Goal: Task Accomplishment & Management: Manage account settings

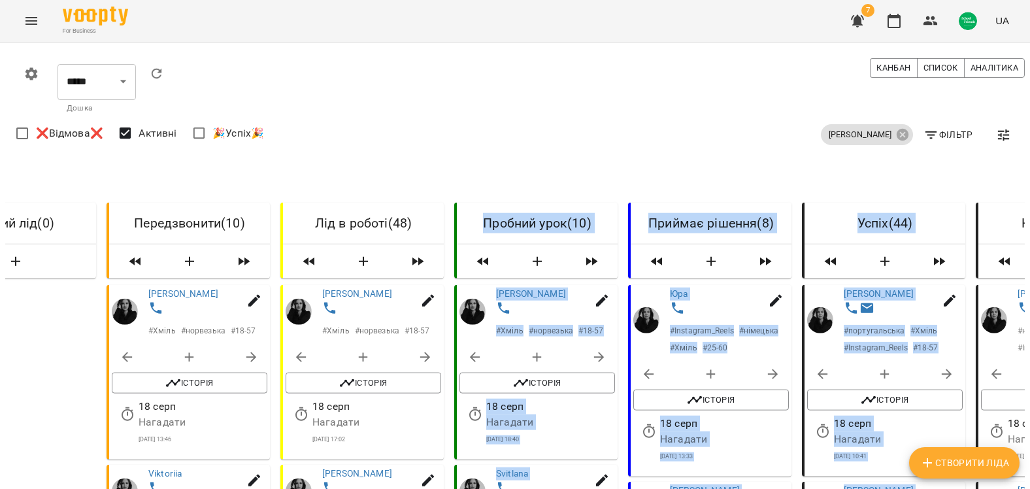
scroll to position [0, 76]
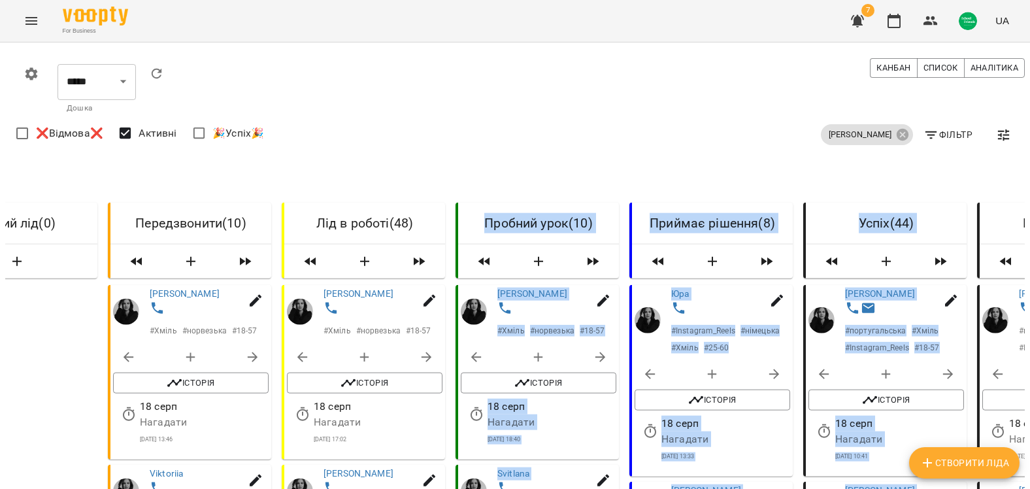
drag, startPoint x: 638, startPoint y: 166, endPoint x: 422, endPoint y: 169, distance: 216.3
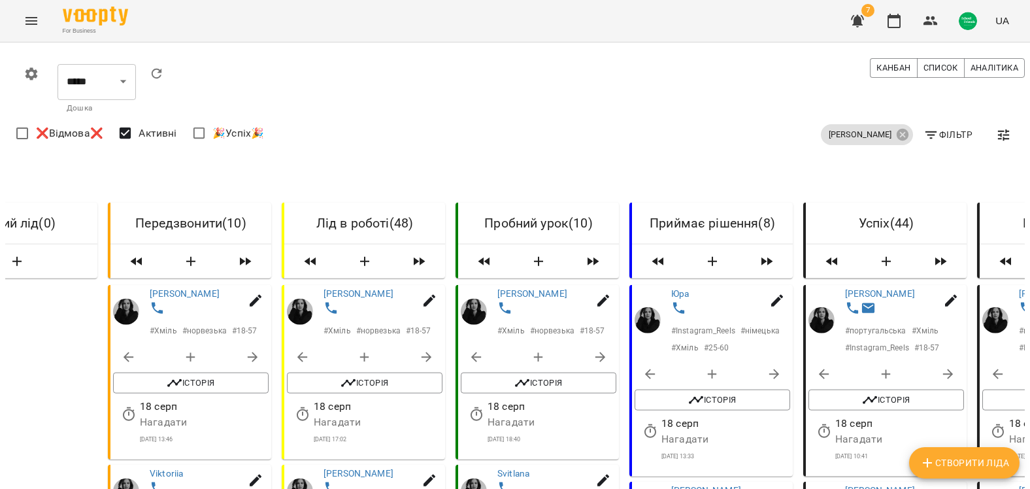
click at [618, 136] on div "Вікторія Хміль Фільтр ❌Відмова❌ Активні 🎉Успіх🎉" at bounding box center [520, 135] width 1014 height 36
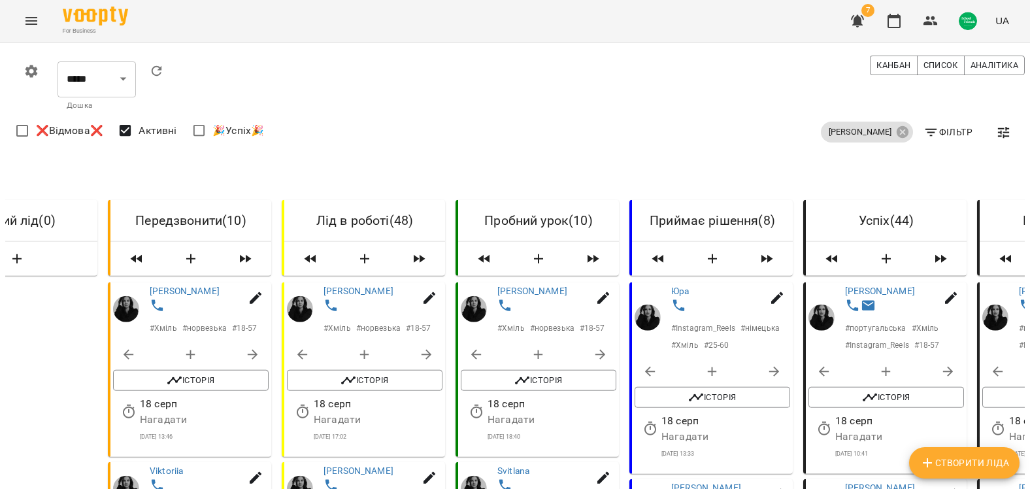
scroll to position [196, 0]
click at [699, 389] on icon "button" at bounding box center [696, 397] width 16 height 16
click at [700, 387] on button "Історія" at bounding box center [713, 397] width 156 height 21
click at [516, 372] on icon "button" at bounding box center [522, 380] width 16 height 16
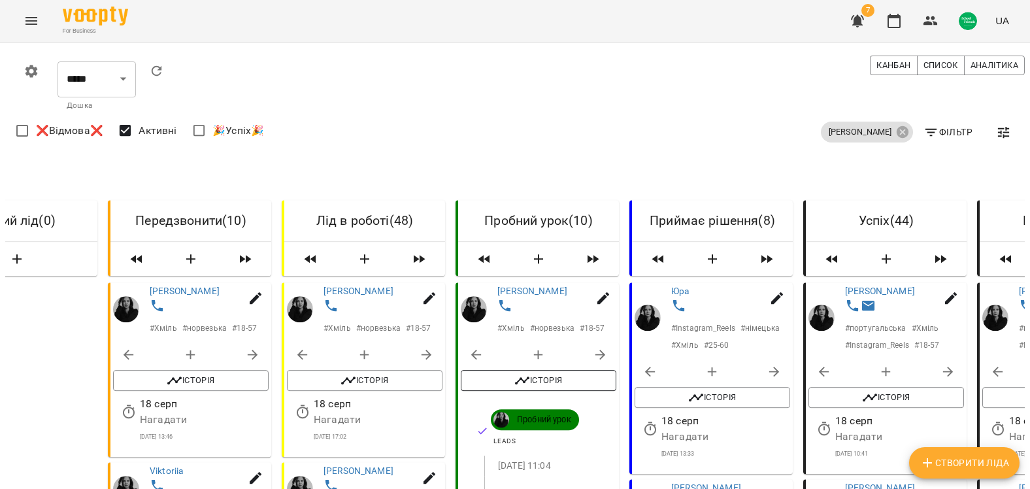
scroll to position [196, 0]
click at [533, 372] on span "Історія" at bounding box center [538, 380] width 142 height 16
